Goal: Information Seeking & Learning: Learn about a topic

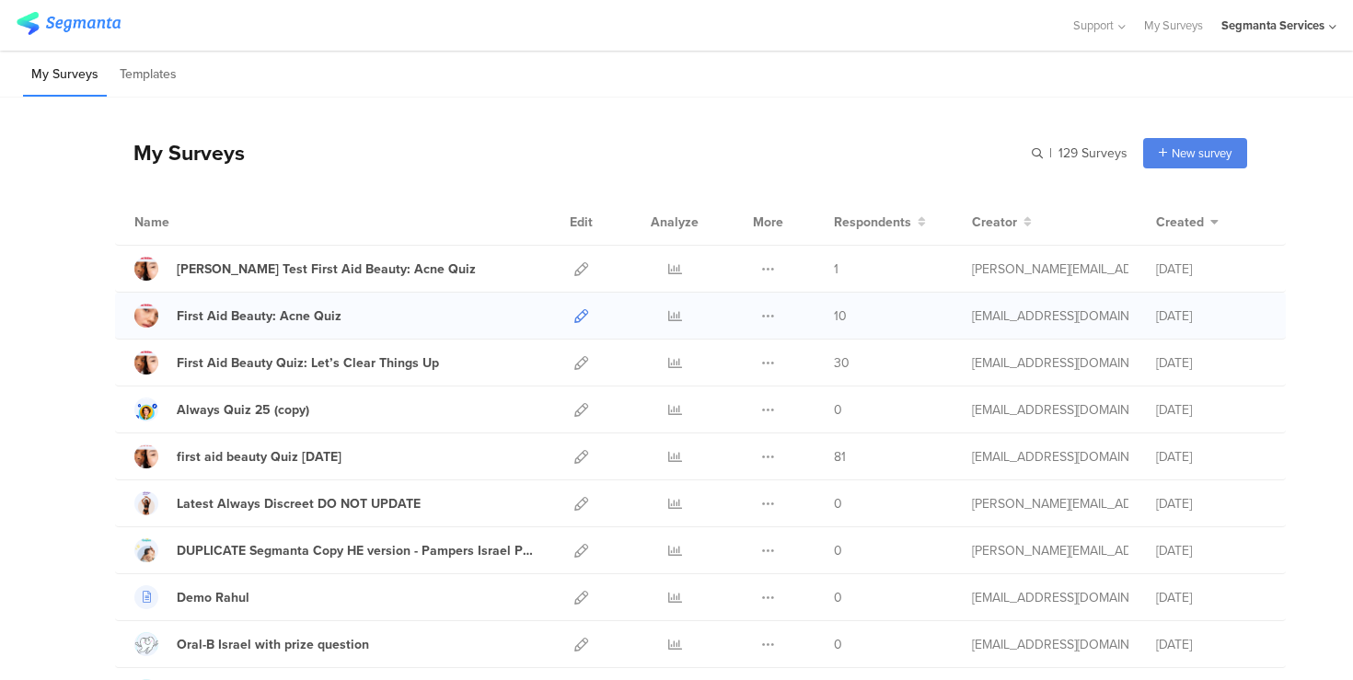
click at [579, 314] on icon at bounding box center [581, 316] width 14 height 14
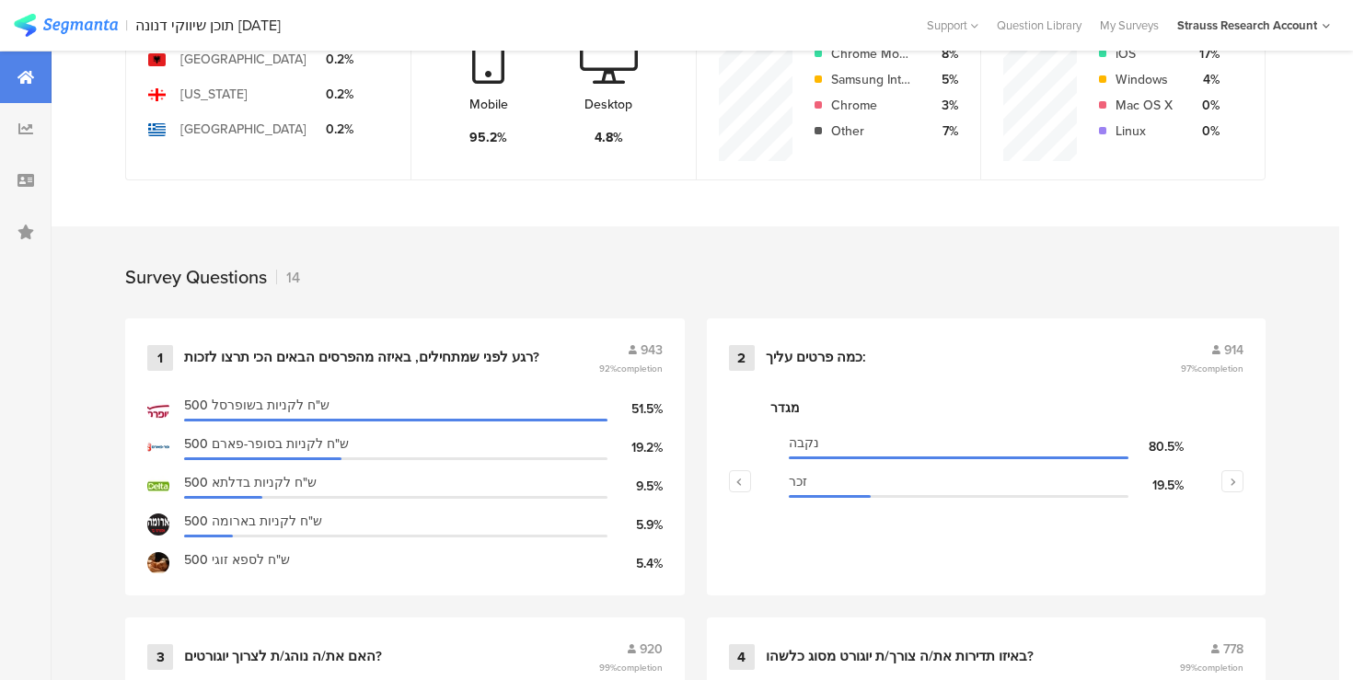
scroll to position [572, 0]
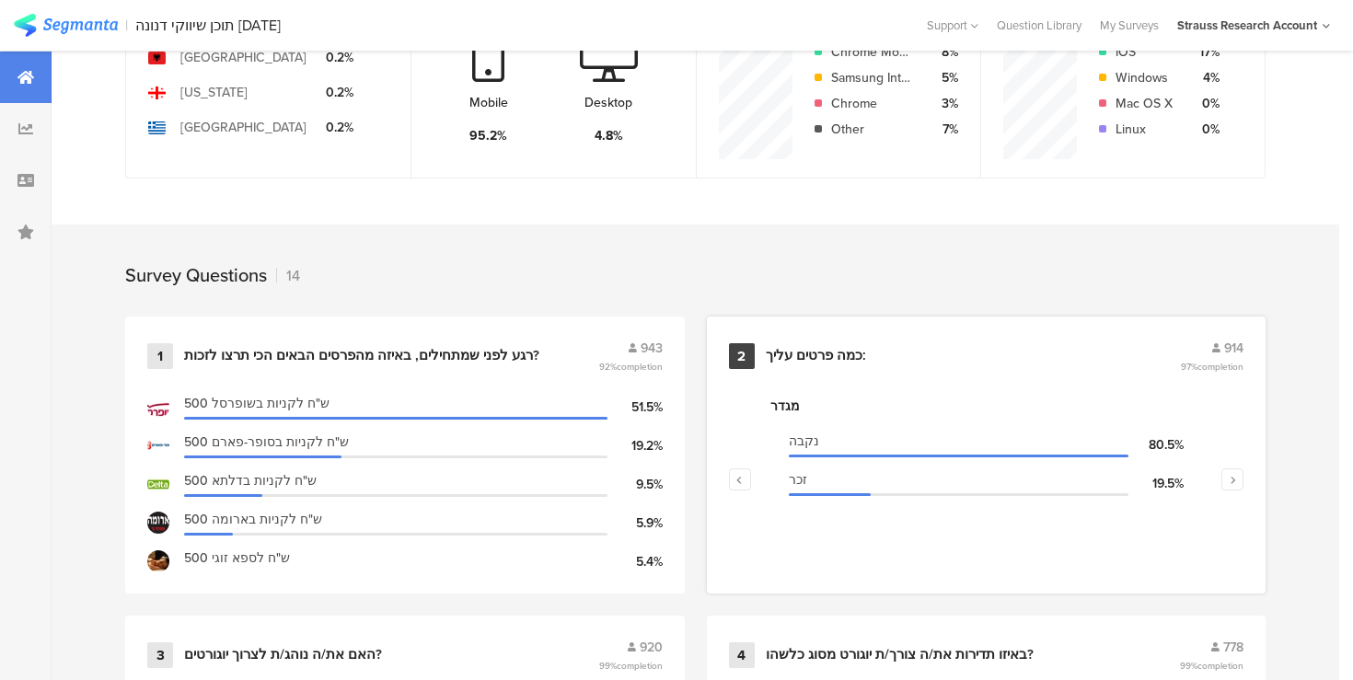
click at [850, 350] on div "כמה פרטים עליך:" at bounding box center [816, 356] width 100 height 18
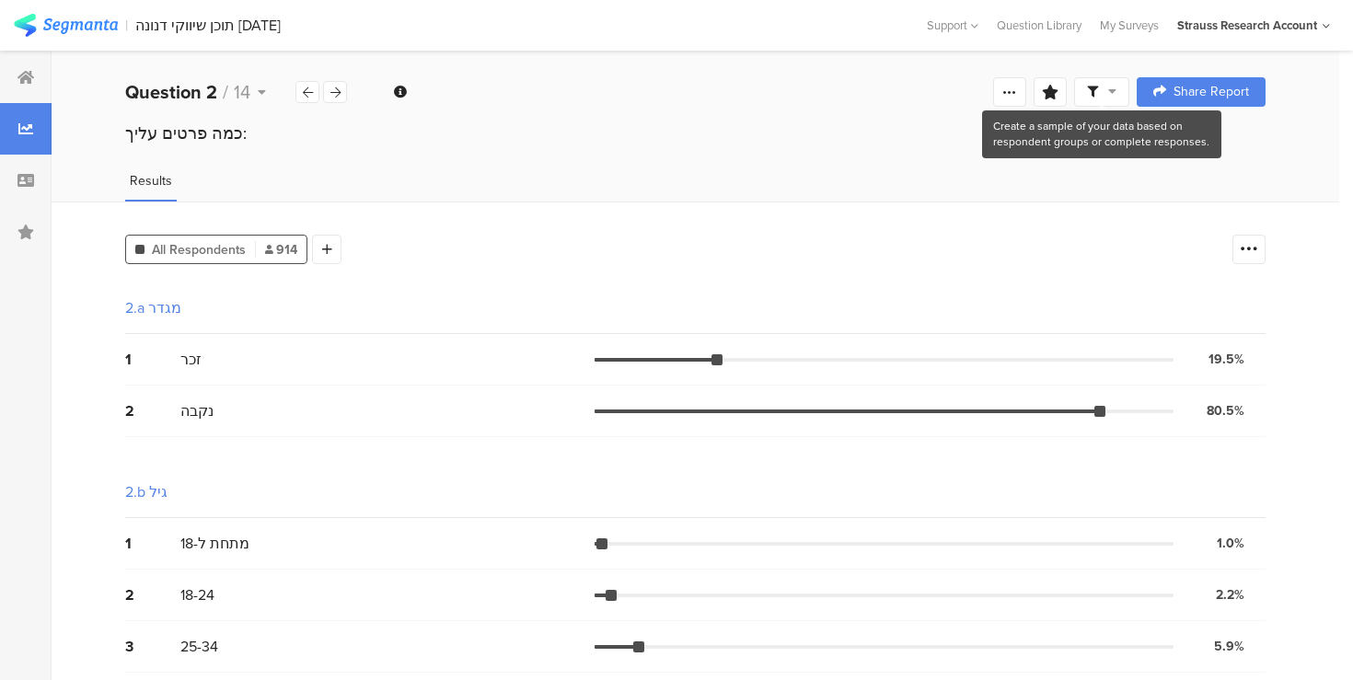
click at [1105, 93] on span at bounding box center [1101, 92] width 29 height 17
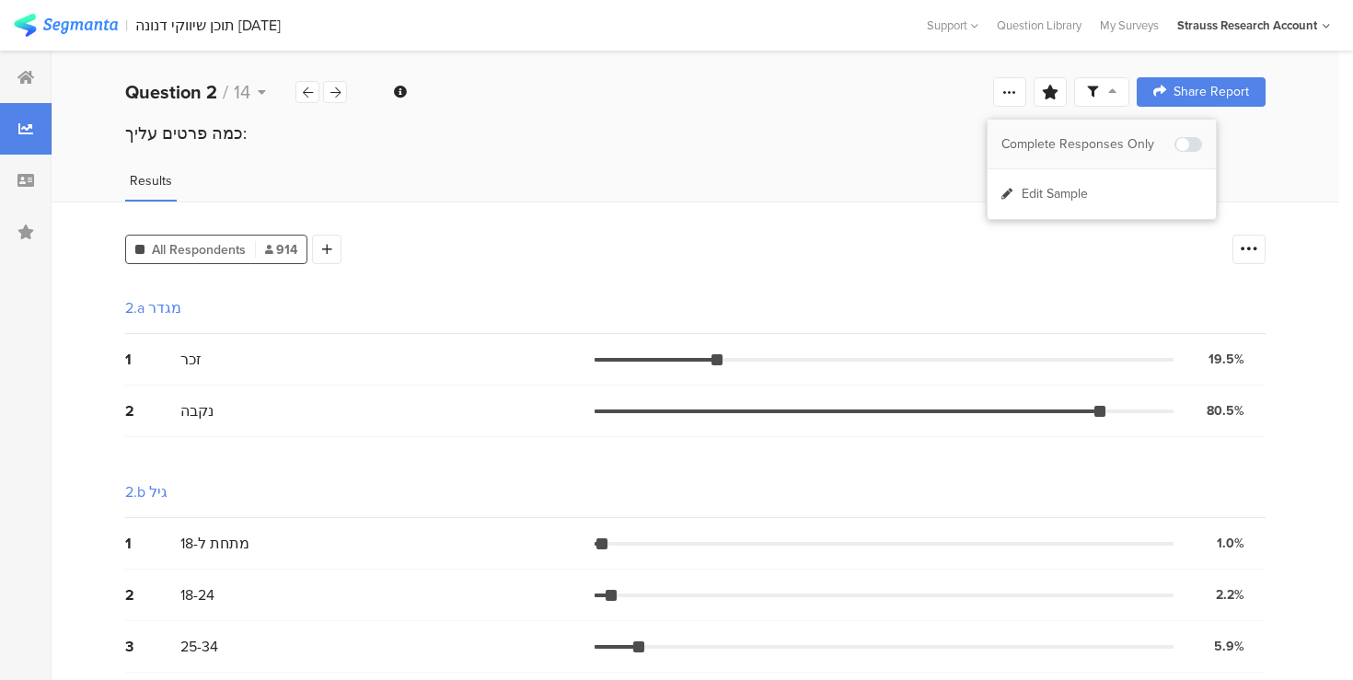
click at [1186, 140] on span at bounding box center [1188, 144] width 28 height 15
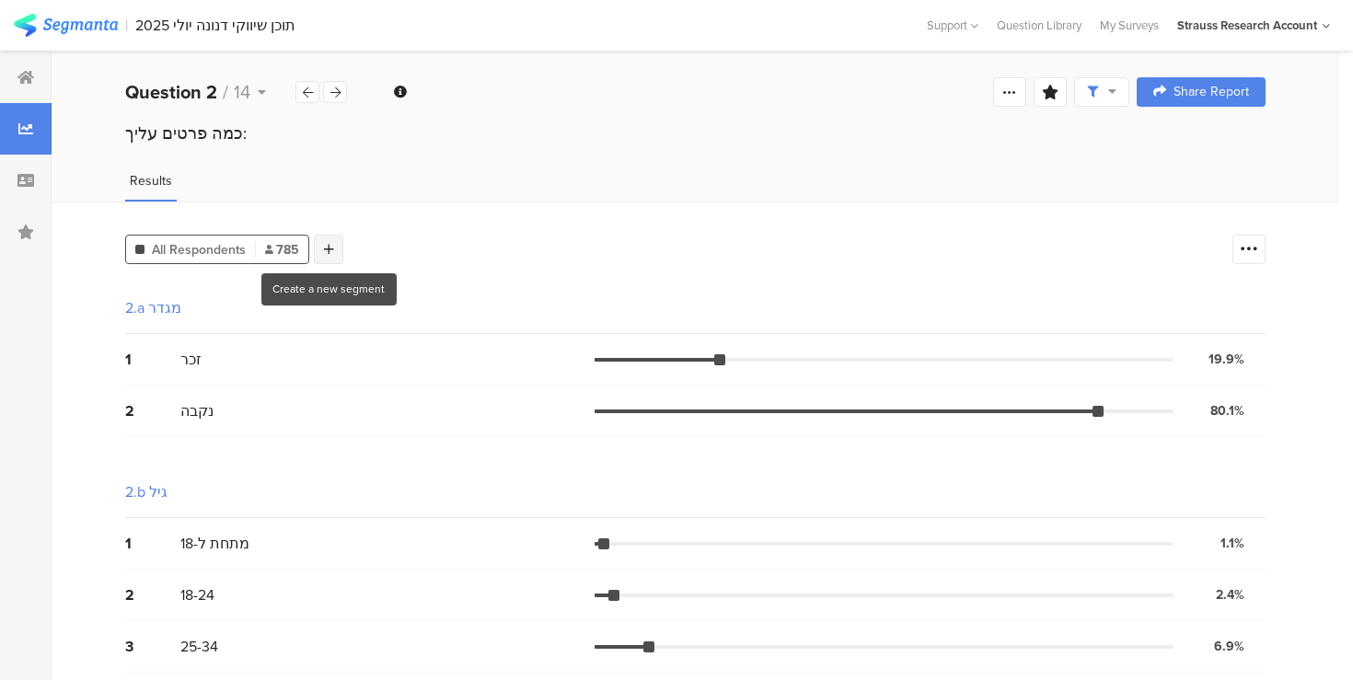
click at [334, 250] on div at bounding box center [328, 249] width 29 height 29
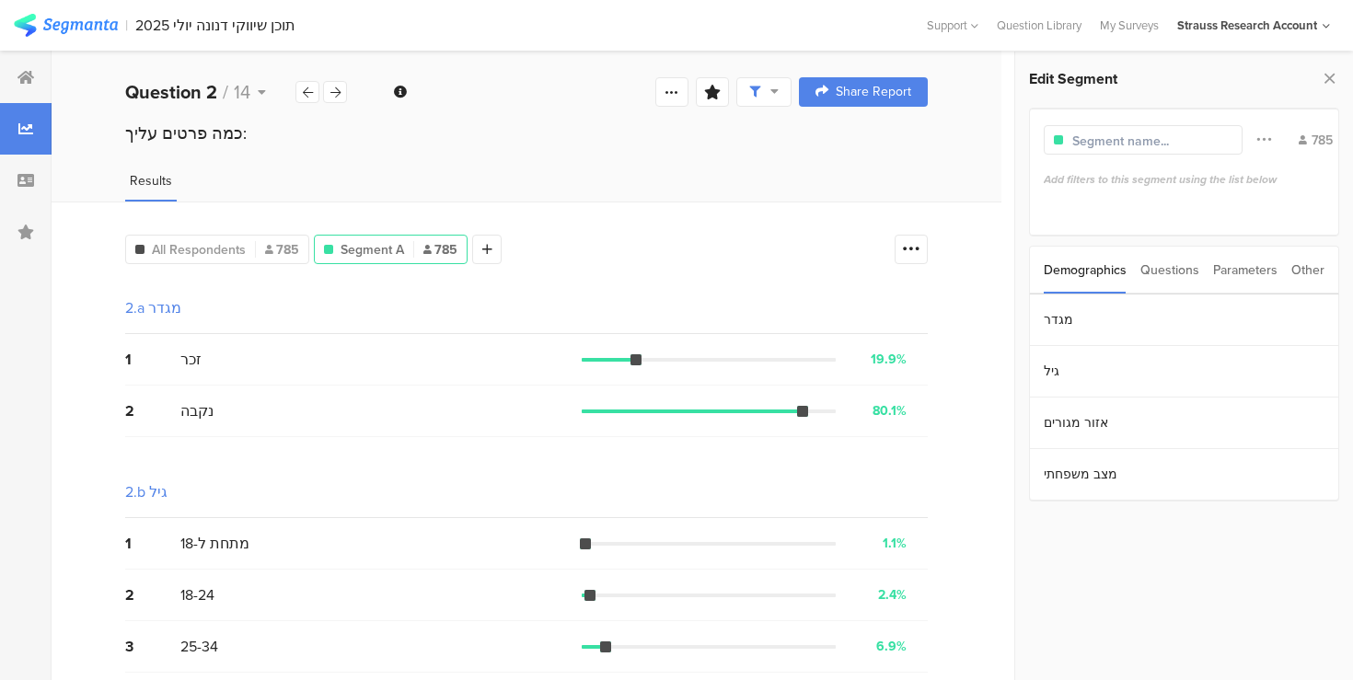
click at [1258, 269] on div "Parameters" at bounding box center [1245, 270] width 64 height 47
click at [1294, 267] on div "Other" at bounding box center [1307, 270] width 33 height 47
click at [1242, 262] on div "Parameters" at bounding box center [1245, 270] width 64 height 47
click at [1178, 325] on section "g" at bounding box center [1184, 321] width 309 height 52
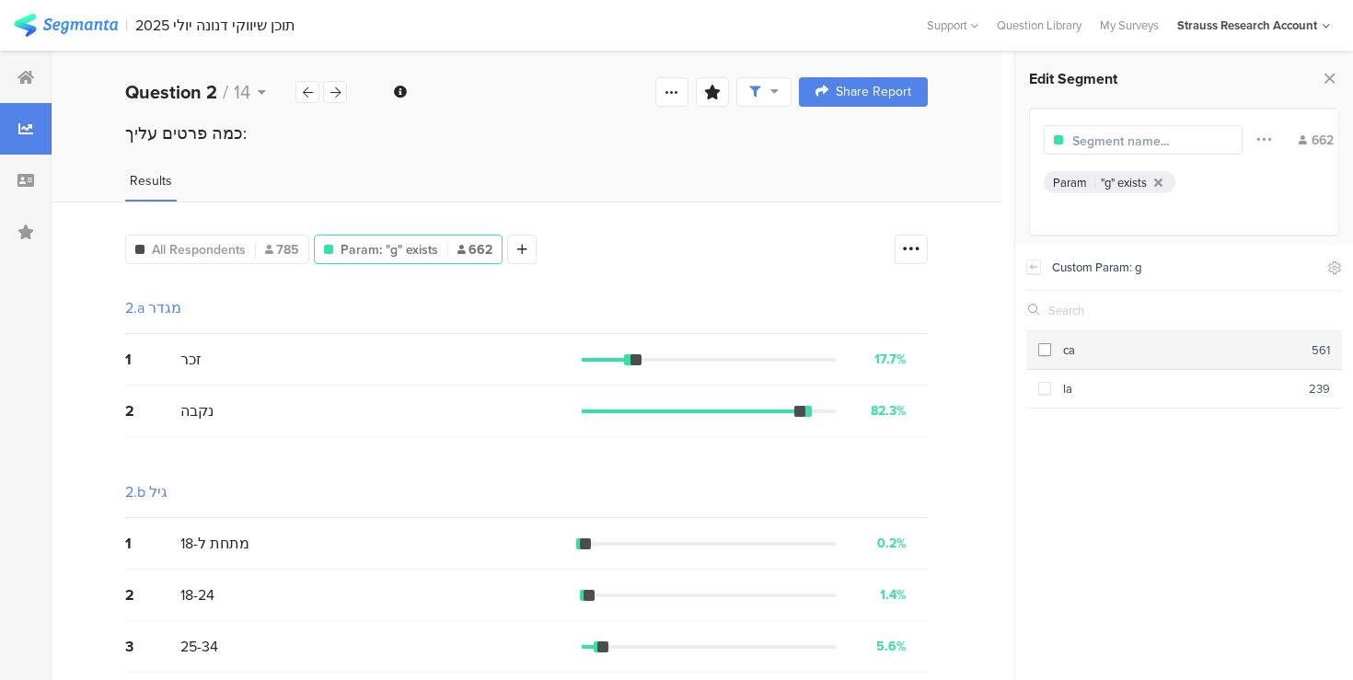
click at [1048, 350] on span at bounding box center [1044, 349] width 13 height 13
click at [262, 87] on icon at bounding box center [262, 92] width 8 height 13
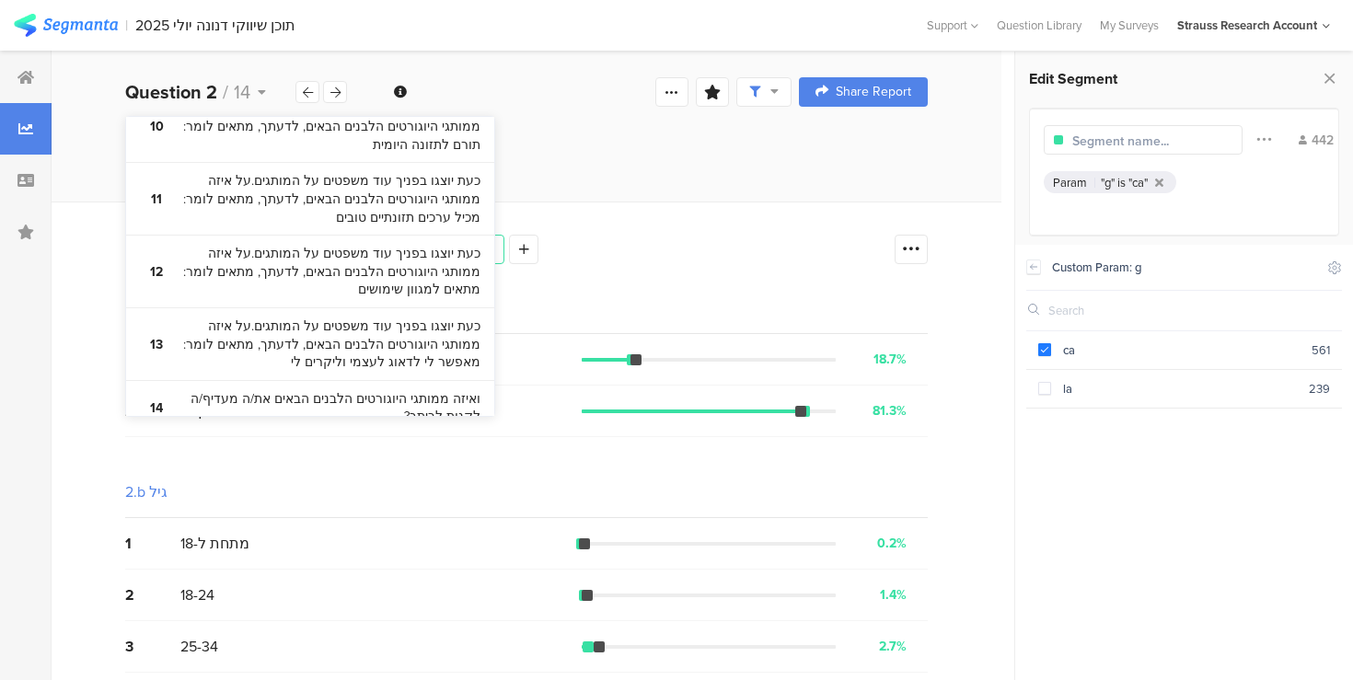
scroll to position [973, 0]
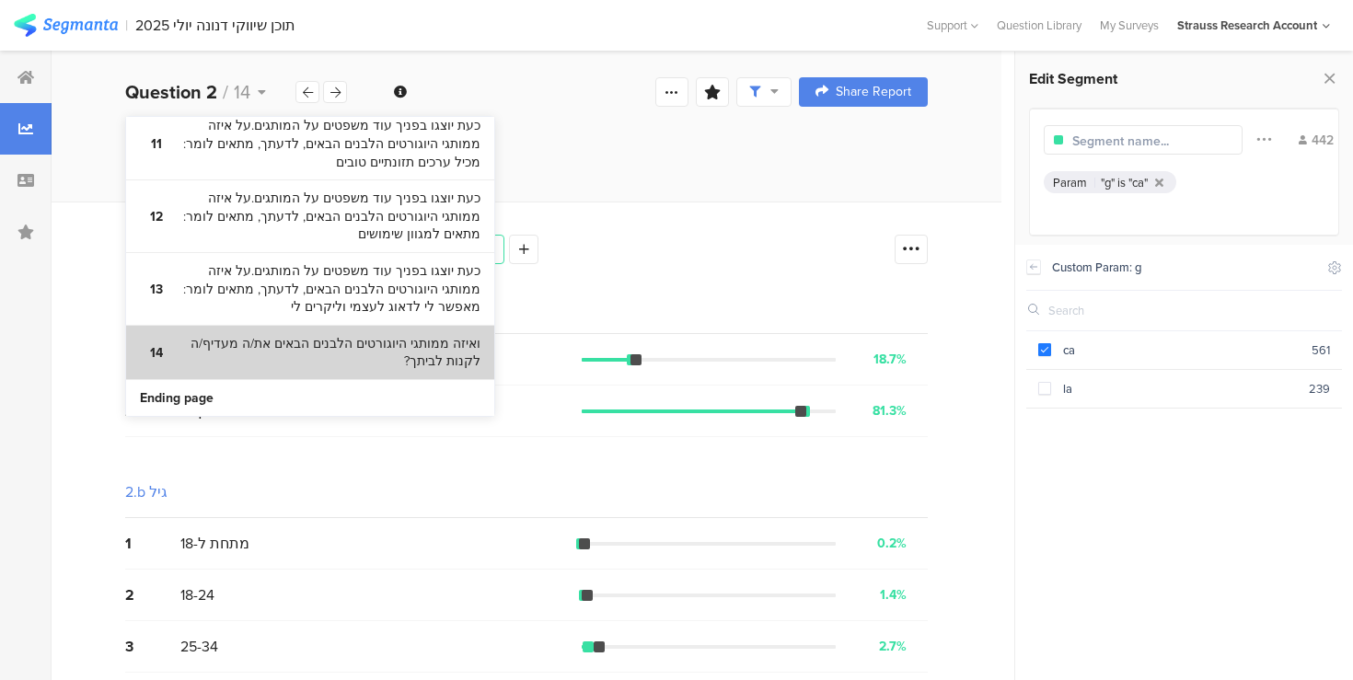
click at [326, 344] on bdi "ואיזה ממותגי היוגורטים הלבנים הבאים את/ה מעדיף/ה לקנות לביתך?" at bounding box center [326, 353] width 307 height 36
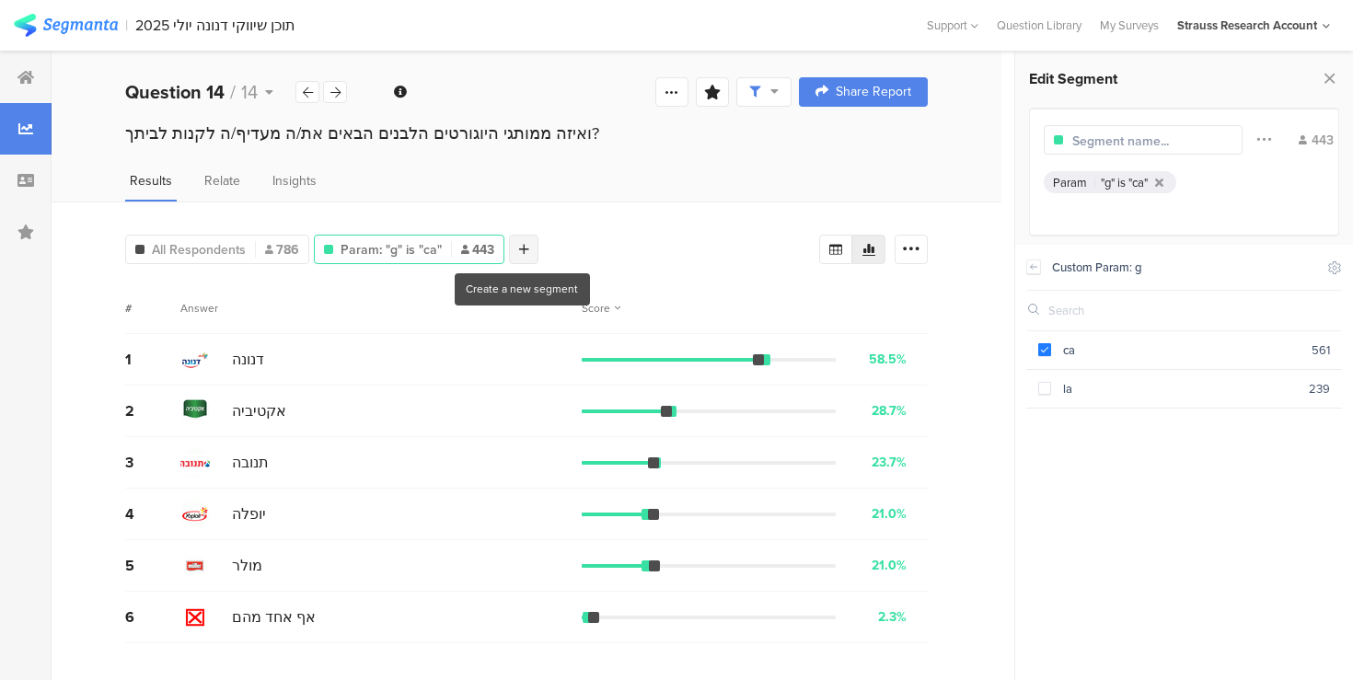
click at [519, 247] on icon at bounding box center [524, 249] width 10 height 13
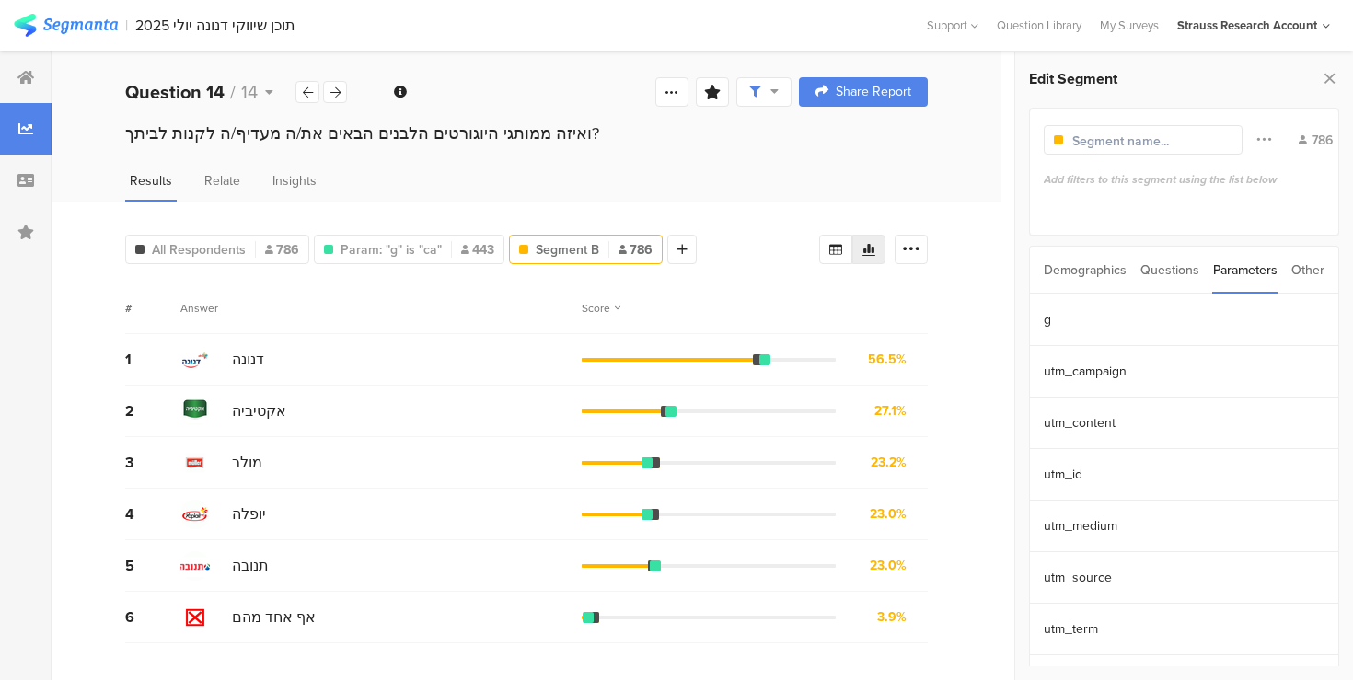
click at [1318, 269] on div "Other" at bounding box center [1307, 270] width 33 height 47
click at [1259, 267] on div "Parameters" at bounding box center [1245, 270] width 64 height 47
click at [1114, 323] on section "g" at bounding box center [1184, 321] width 309 height 52
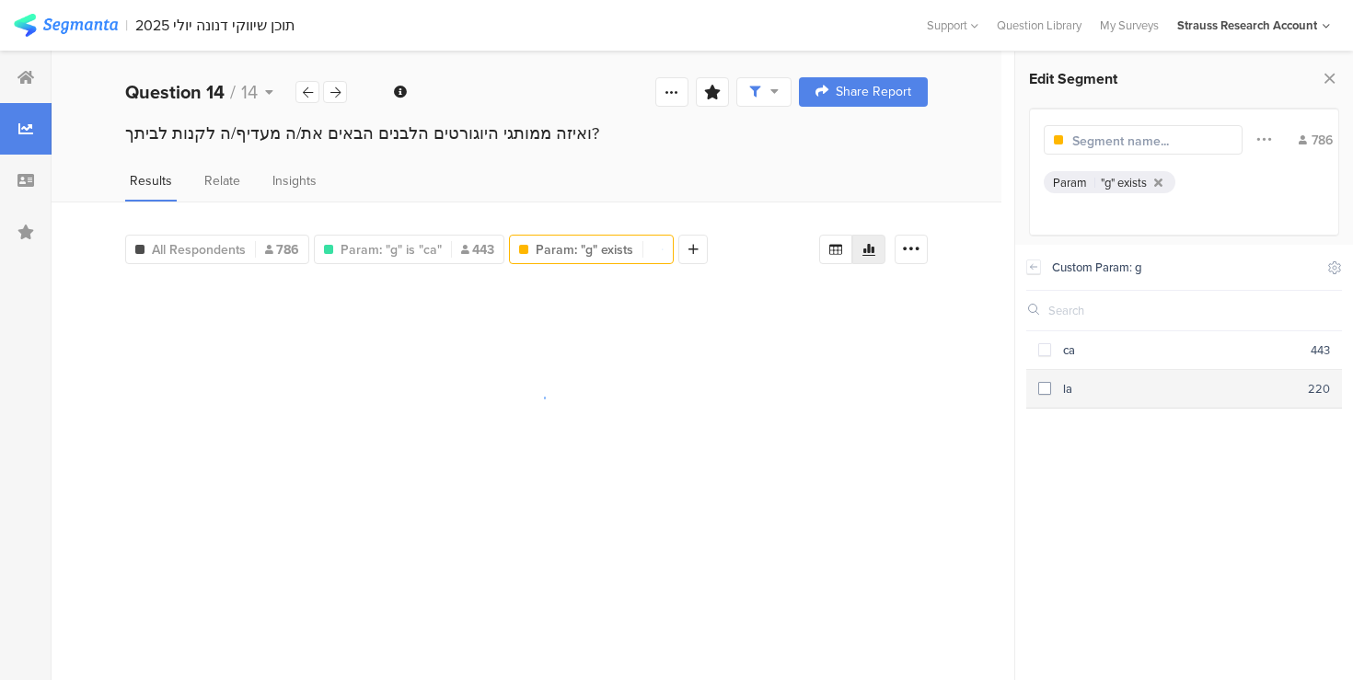
click at [1092, 388] on div "la" at bounding box center [1180, 388] width 258 height 17
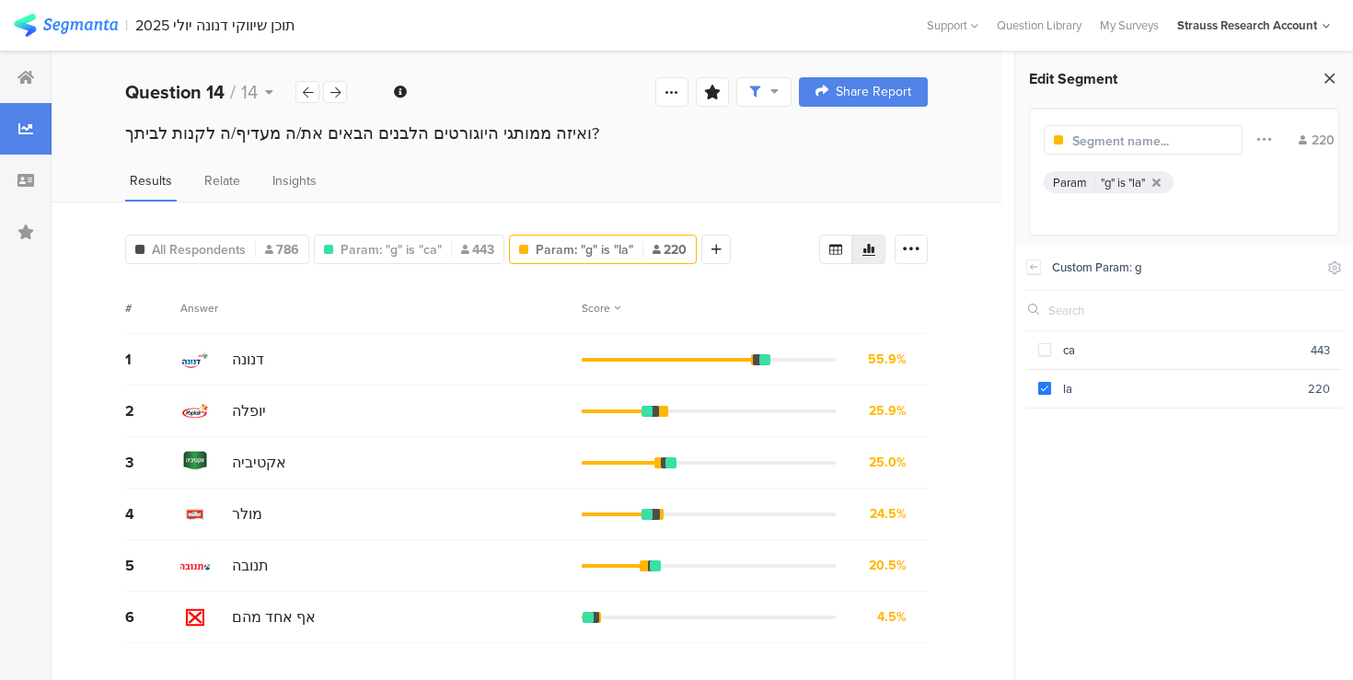
click at [1330, 74] on icon at bounding box center [1329, 78] width 19 height 26
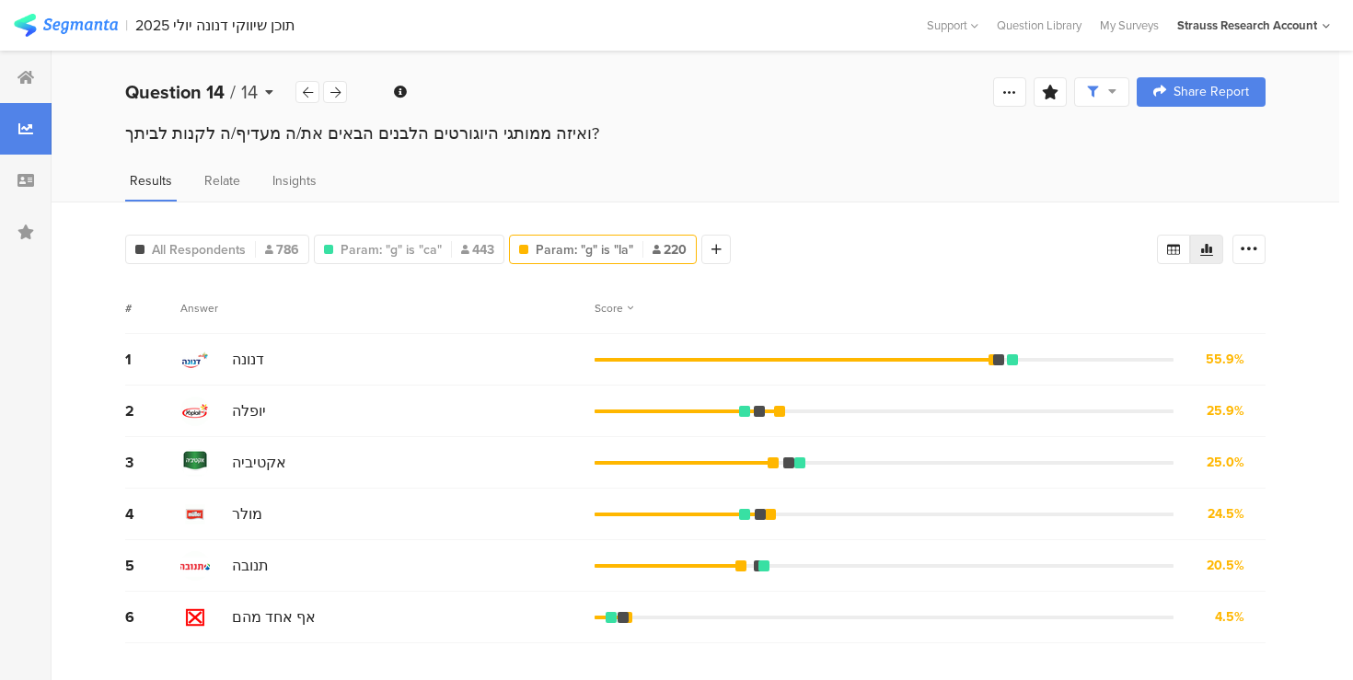
click at [263, 94] on div "Question 14 / 14" at bounding box center [210, 92] width 170 height 28
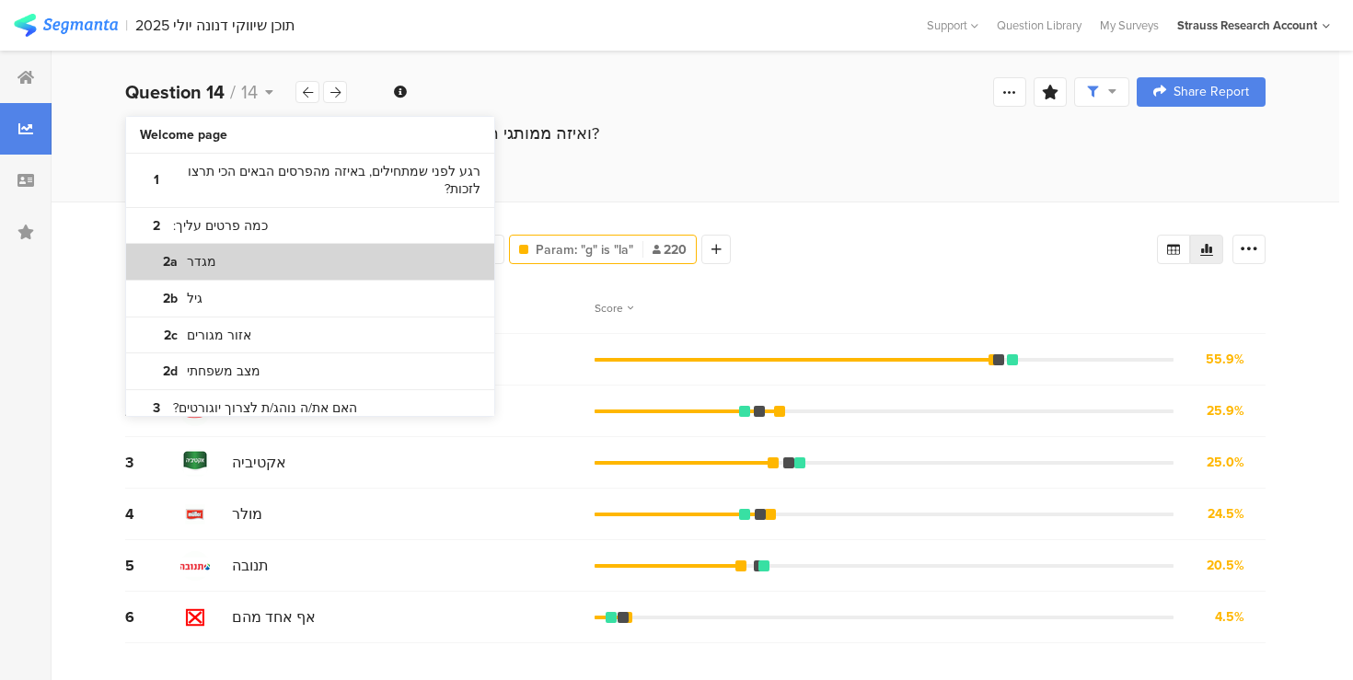
click at [272, 268] on section "2a מגדר" at bounding box center [310, 262] width 368 height 37
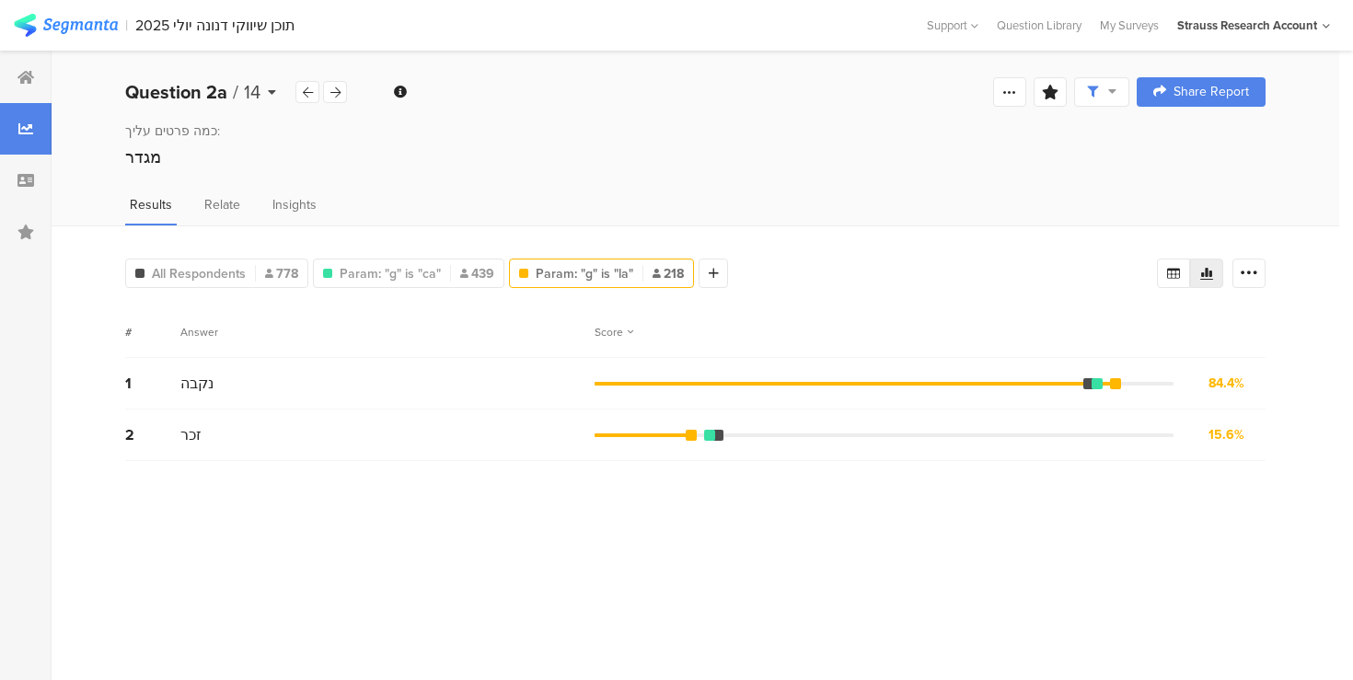
click at [274, 92] on icon at bounding box center [272, 92] width 8 height 13
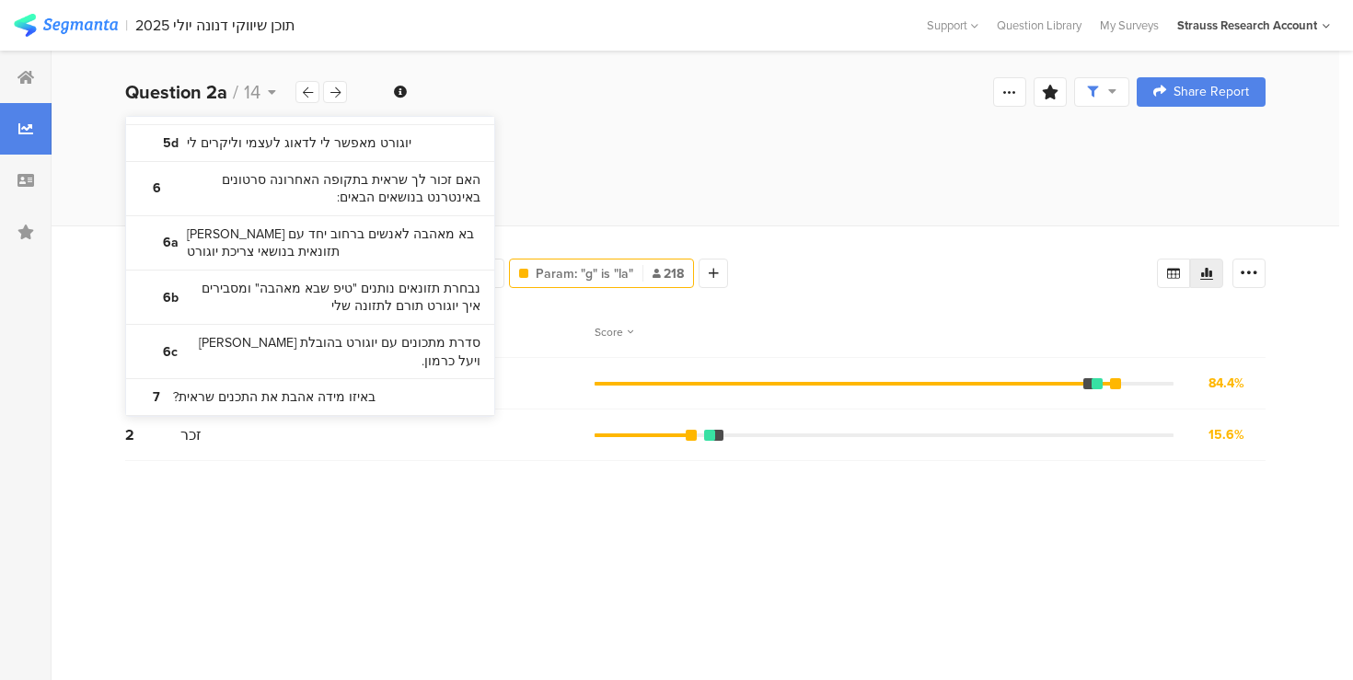
scroll to position [973, 0]
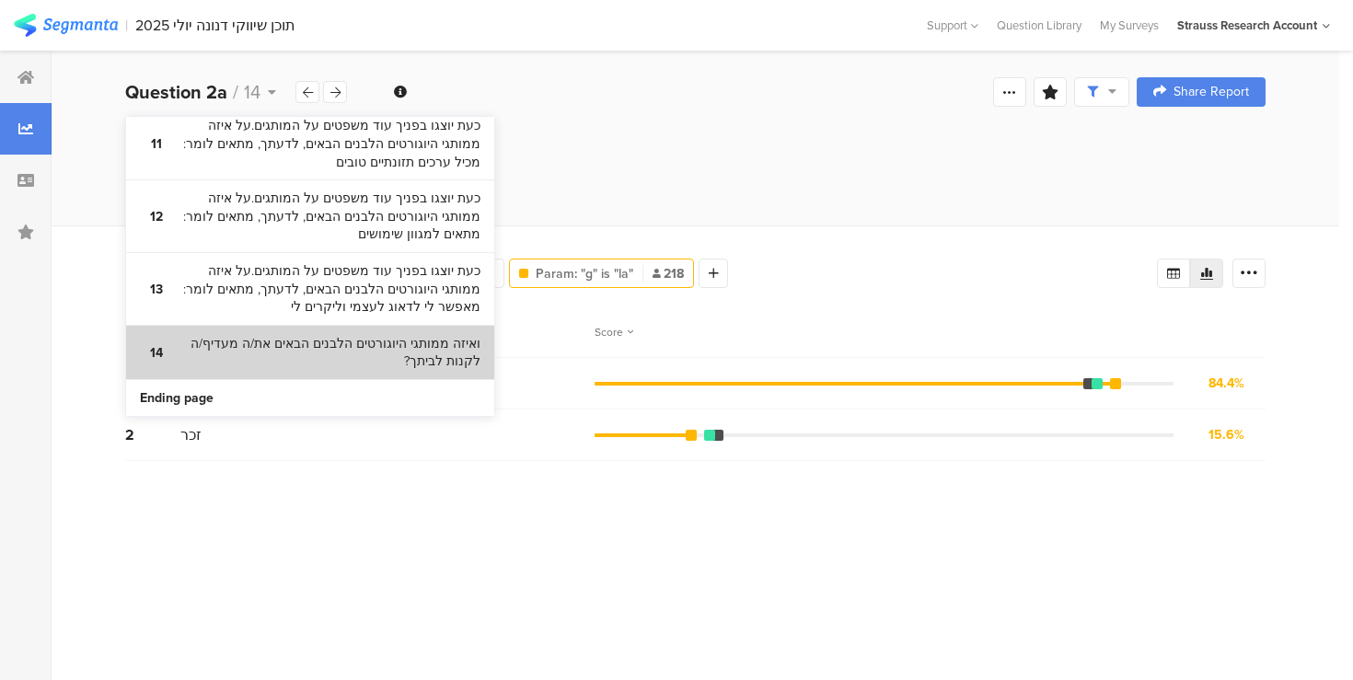
click at [276, 354] on bdi "ואיזה ממותגי היוגורטים הלבנים הבאים את/ה מעדיף/ה לקנות לביתך?" at bounding box center [326, 353] width 307 height 36
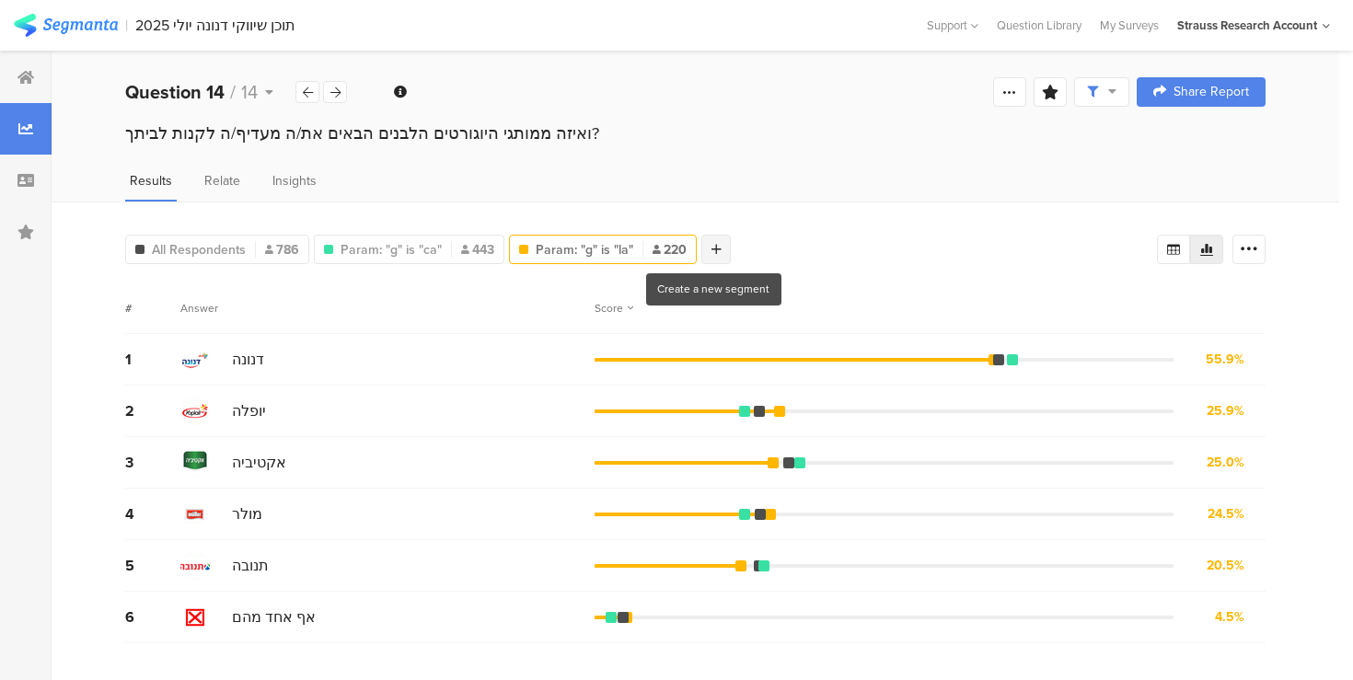
click at [711, 249] on icon at bounding box center [716, 249] width 10 height 13
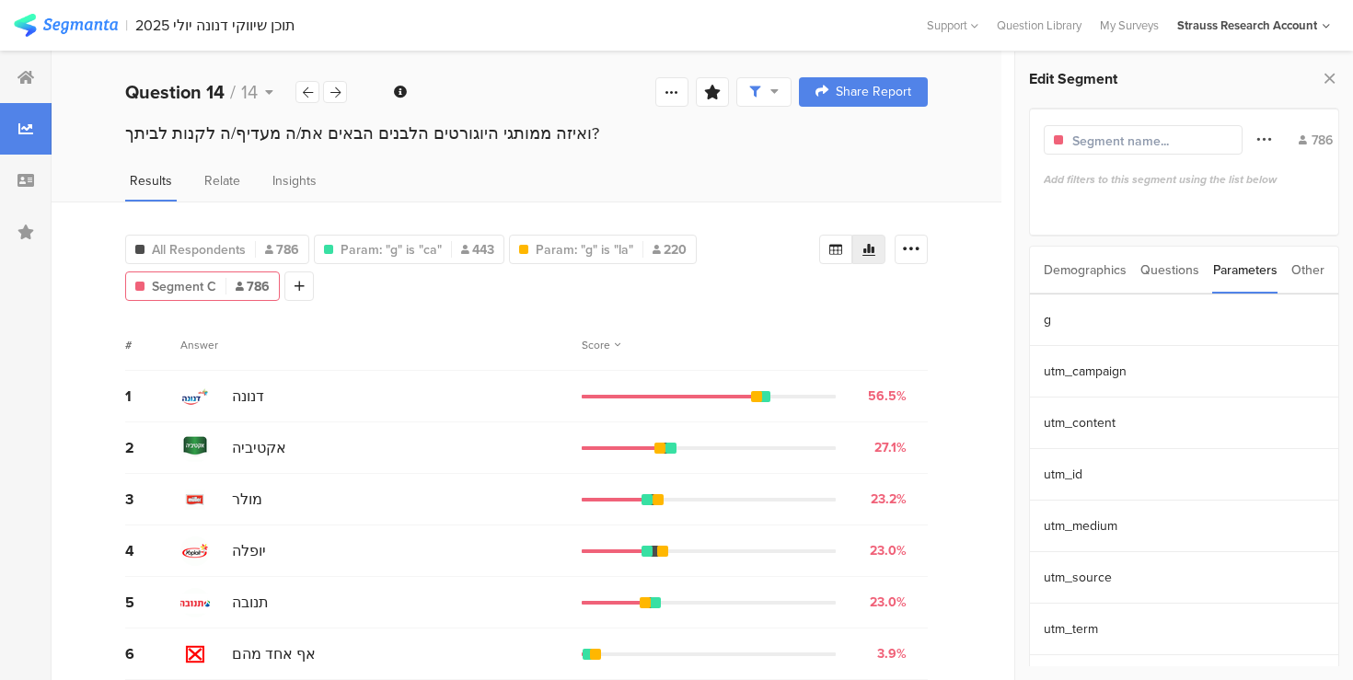
click at [1256, 141] on icon at bounding box center [1263, 139] width 15 height 24
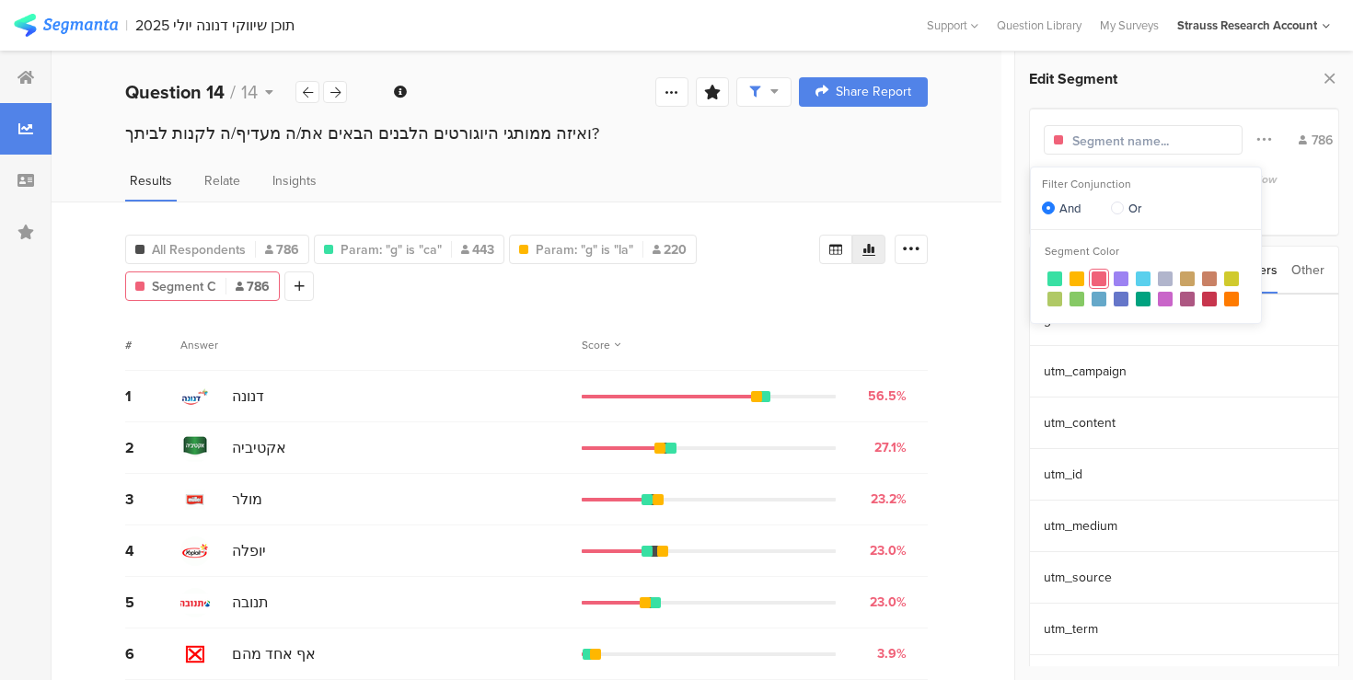
click at [1303, 214] on div "Add filters to this segment using the list below" at bounding box center [1185, 196] width 282 height 51
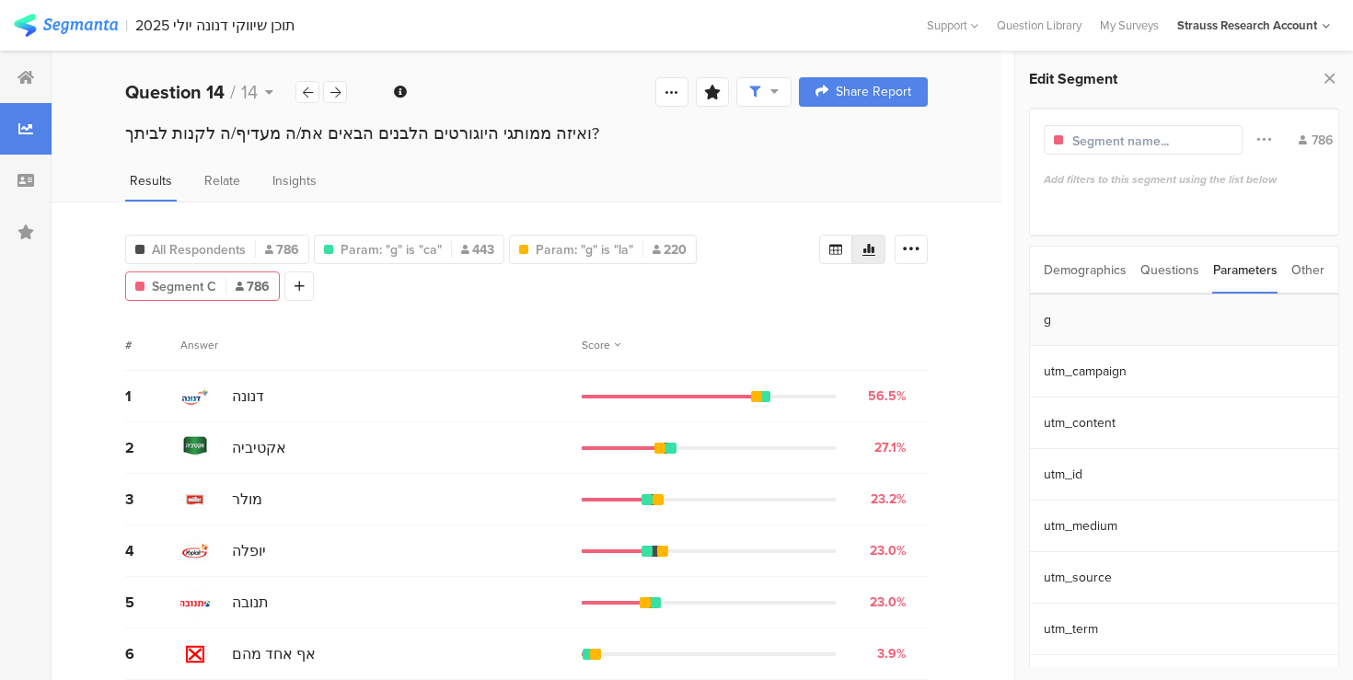
click at [1149, 313] on section "g" at bounding box center [1184, 321] width 309 height 52
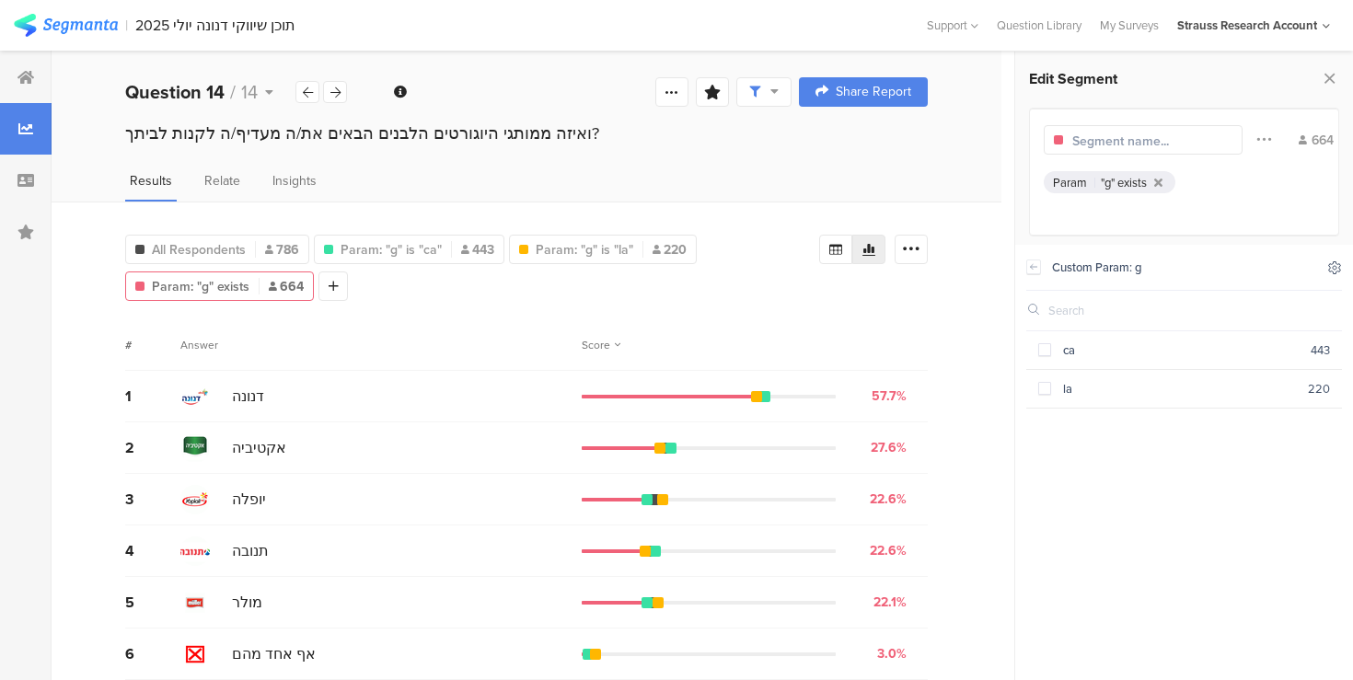
click at [1334, 266] on icon at bounding box center [1335, 267] width 12 height 12
click at [1186, 311] on icon at bounding box center [1184, 314] width 15 height 15
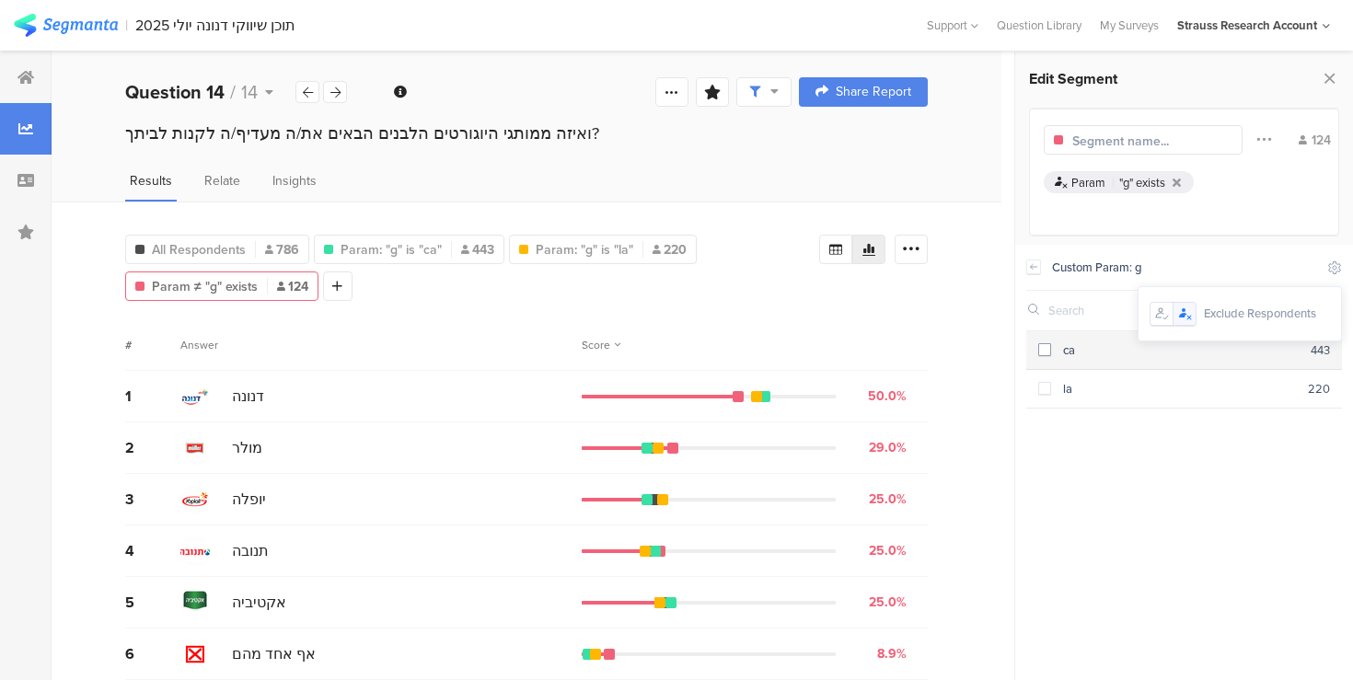
click at [1043, 352] on span at bounding box center [1044, 349] width 13 height 13
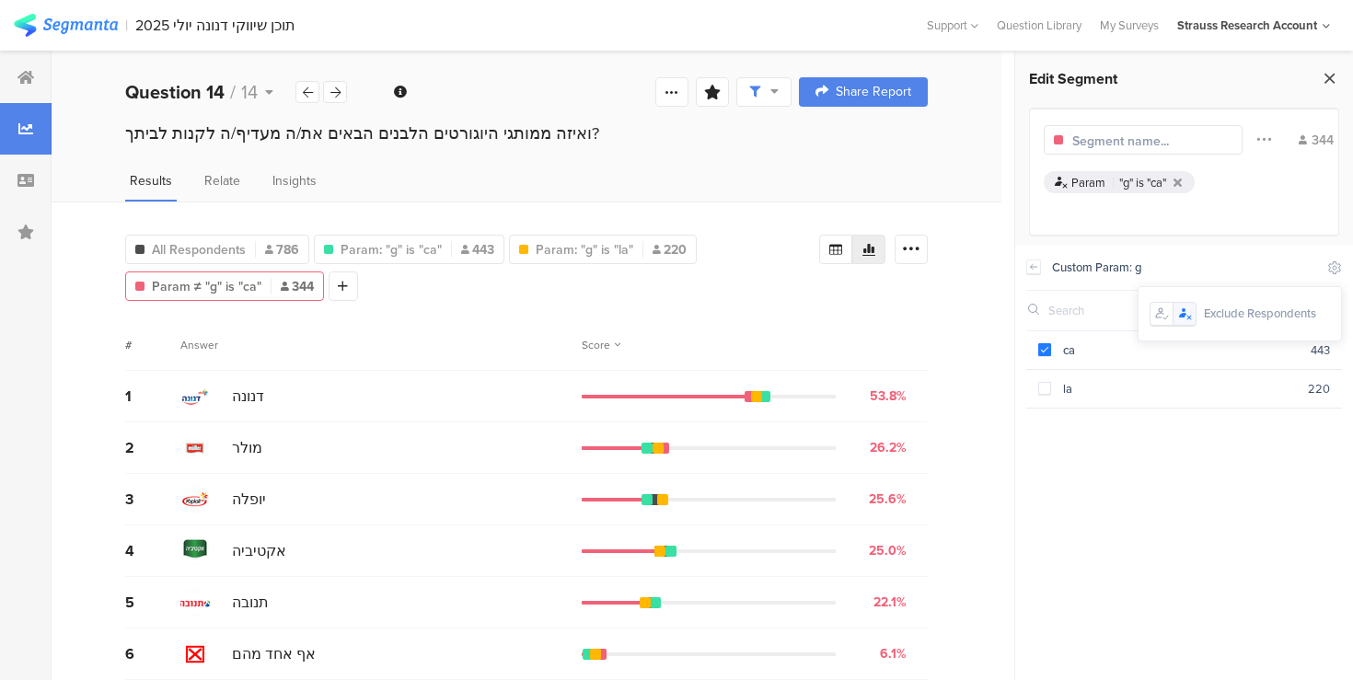
click at [1331, 76] on icon at bounding box center [1329, 78] width 19 height 26
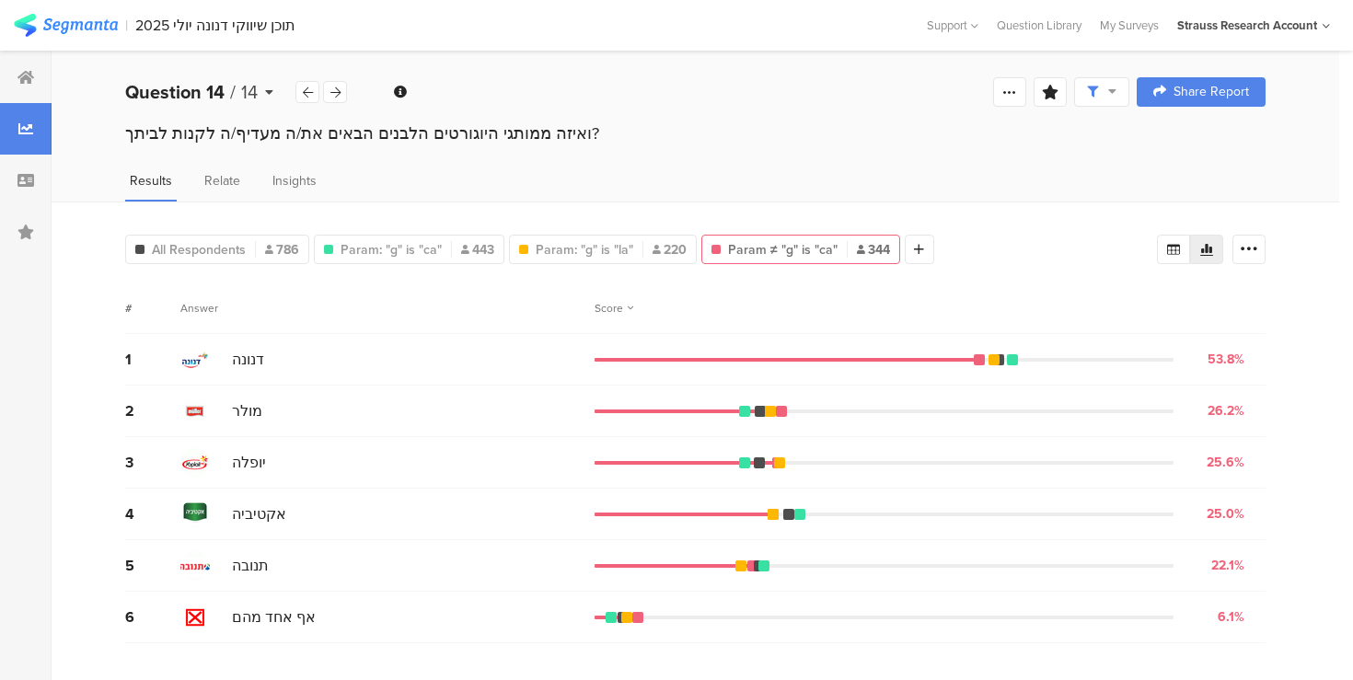
click at [271, 94] on icon at bounding box center [269, 92] width 8 height 13
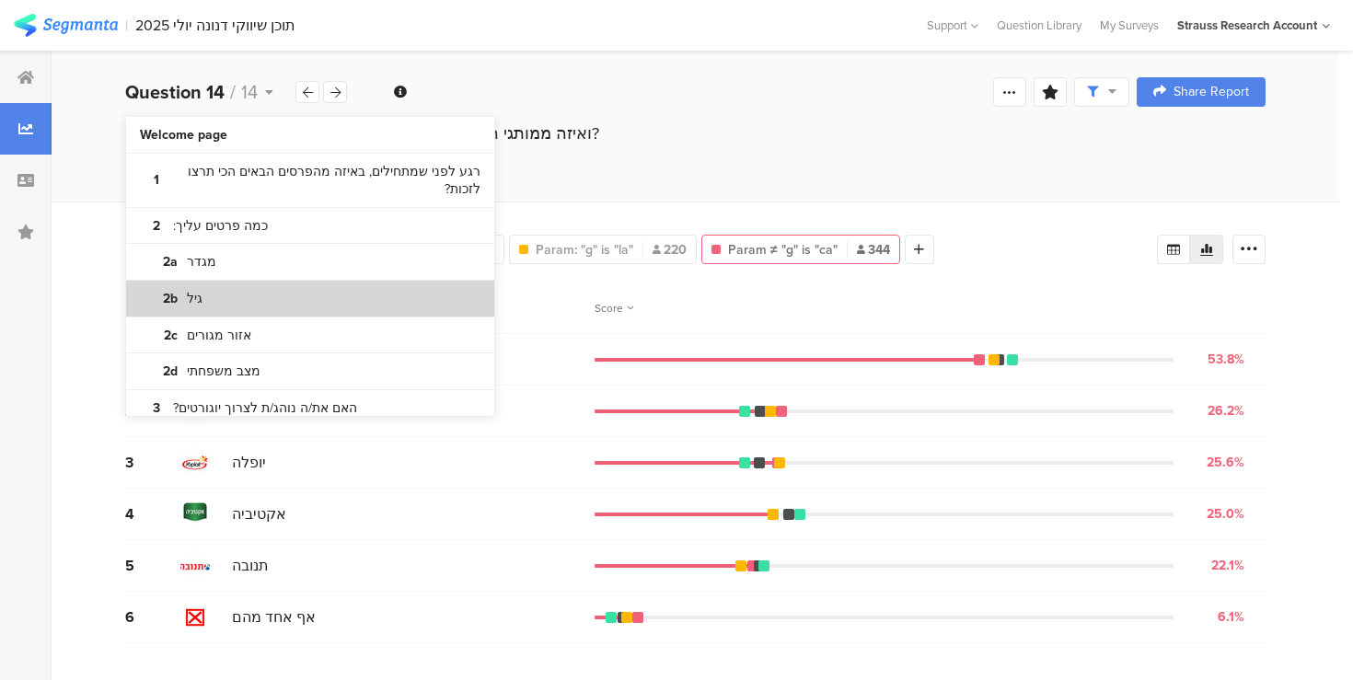
click at [259, 295] on section "2b גיל" at bounding box center [310, 299] width 368 height 37
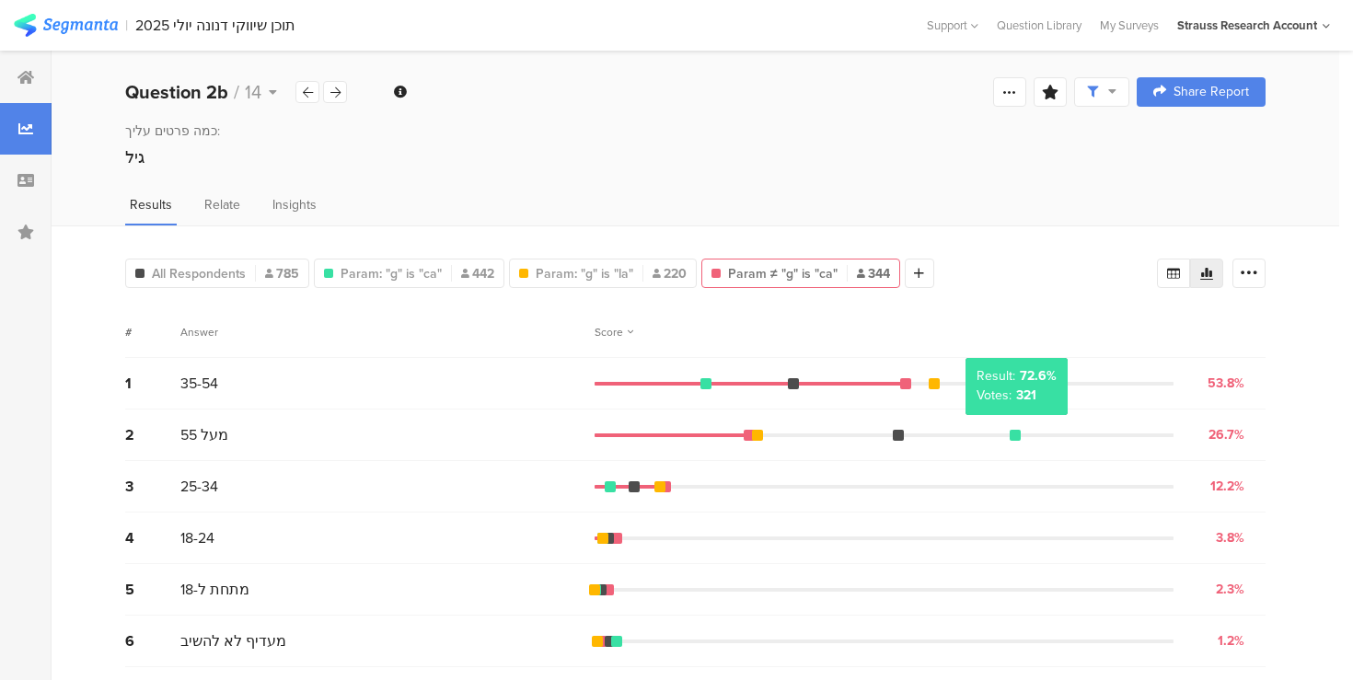
click at [1015, 431] on div at bounding box center [1015, 435] width 11 height 11
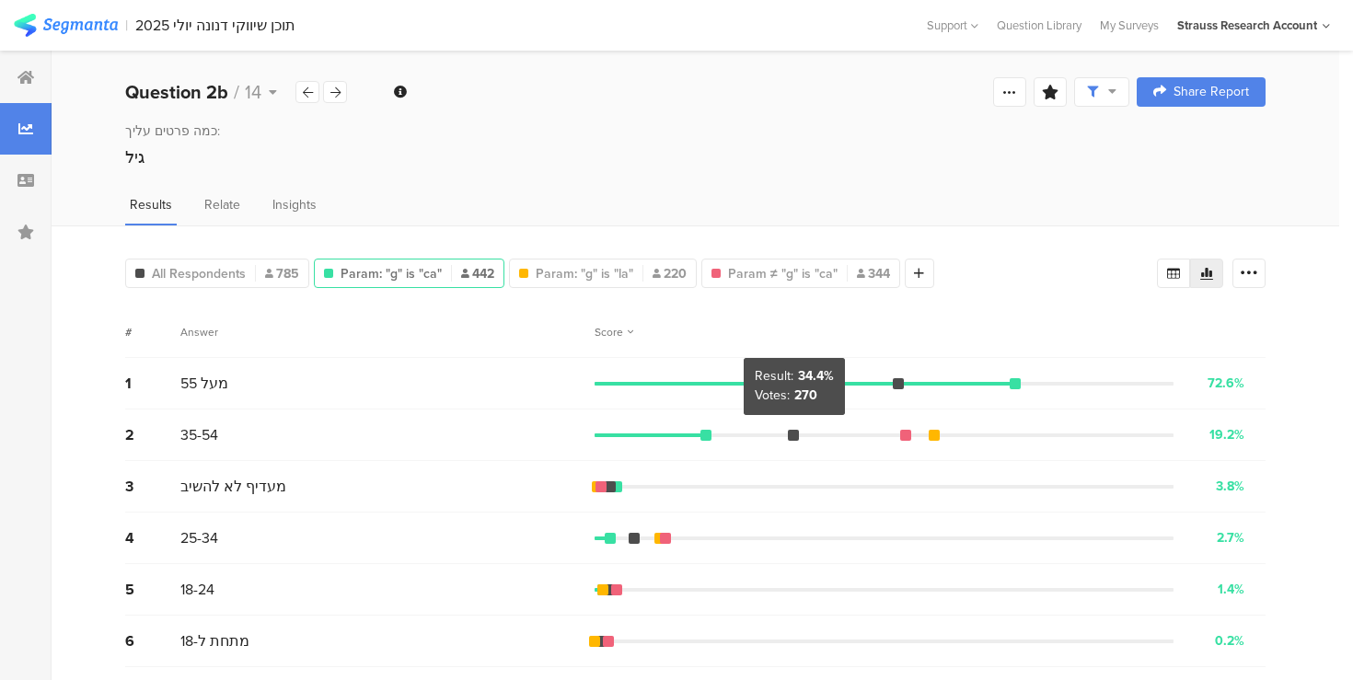
click at [792, 432] on div at bounding box center [793, 435] width 11 height 11
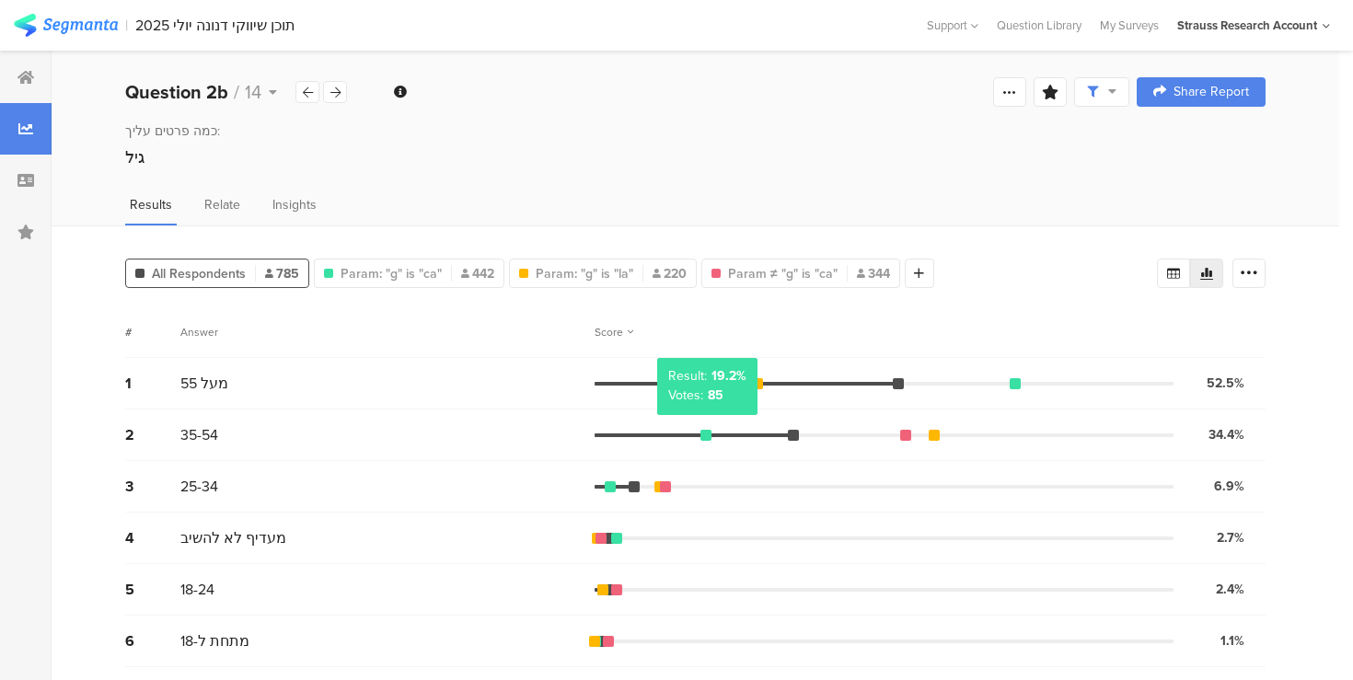
click at [1048, 189] on div "כמה פרטים עליך: גיל" at bounding box center [696, 162] width 1288 height 83
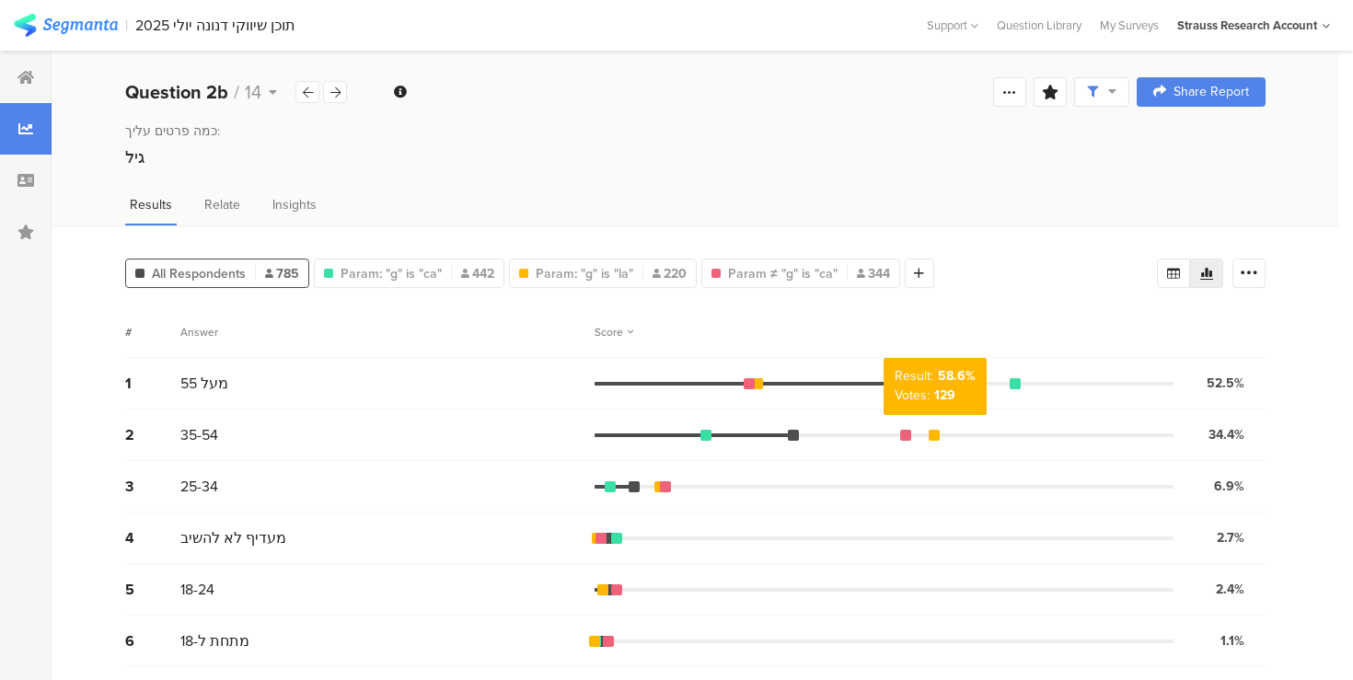
click at [934, 432] on div at bounding box center [934, 435] width 11 height 11
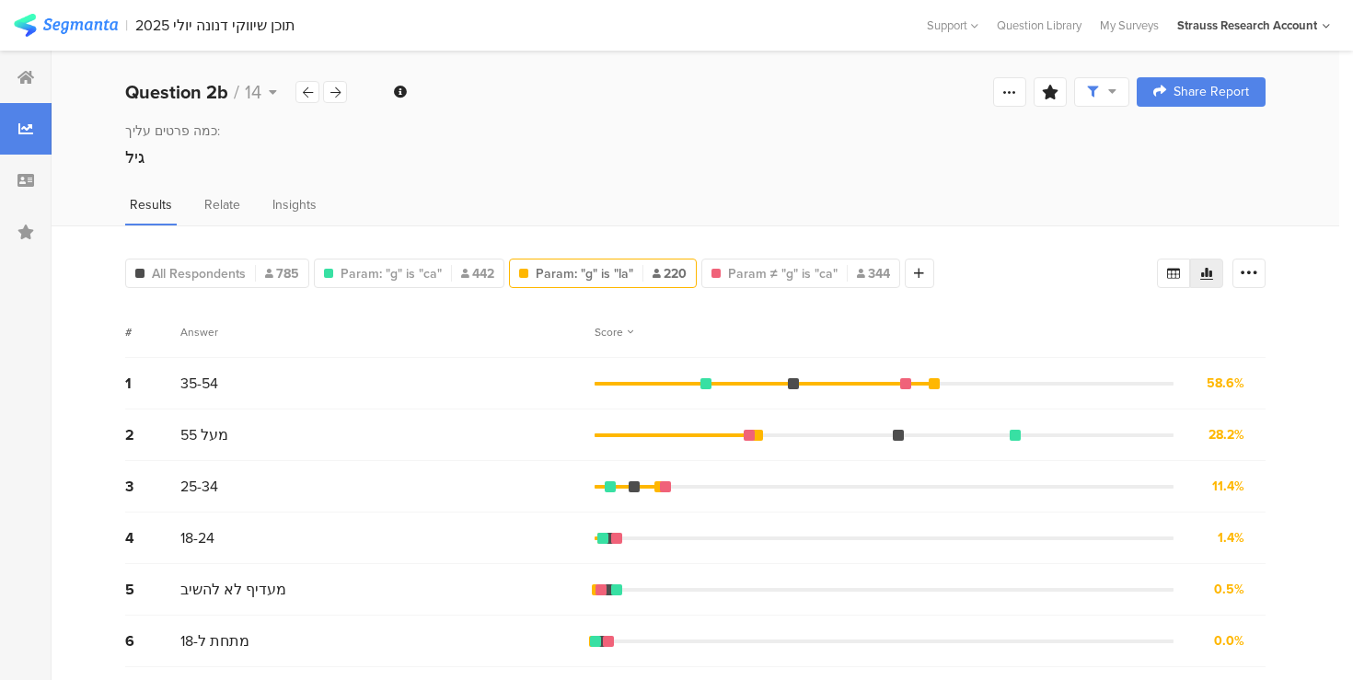
click at [903, 182] on div "כמה פרטים עליך: גיל" at bounding box center [696, 162] width 1288 height 83
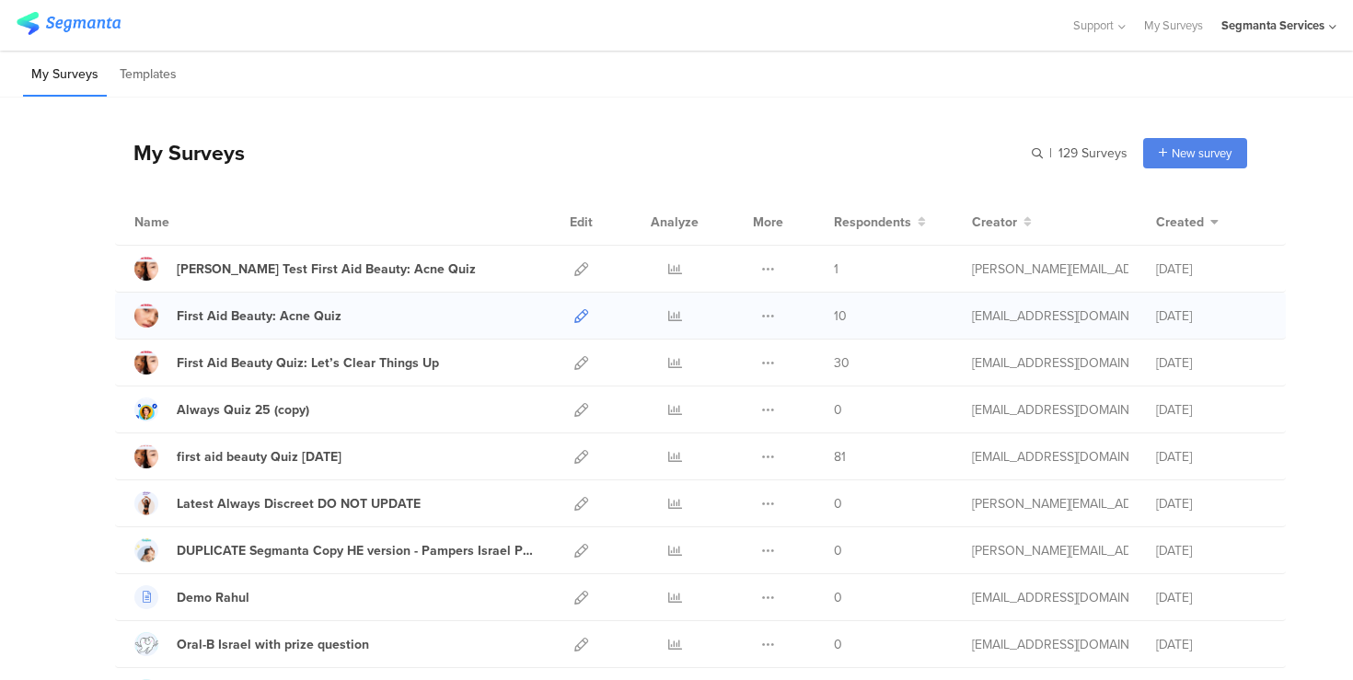
click at [578, 312] on icon at bounding box center [581, 316] width 14 height 14
